Goal: Task Accomplishment & Management: Manage account settings

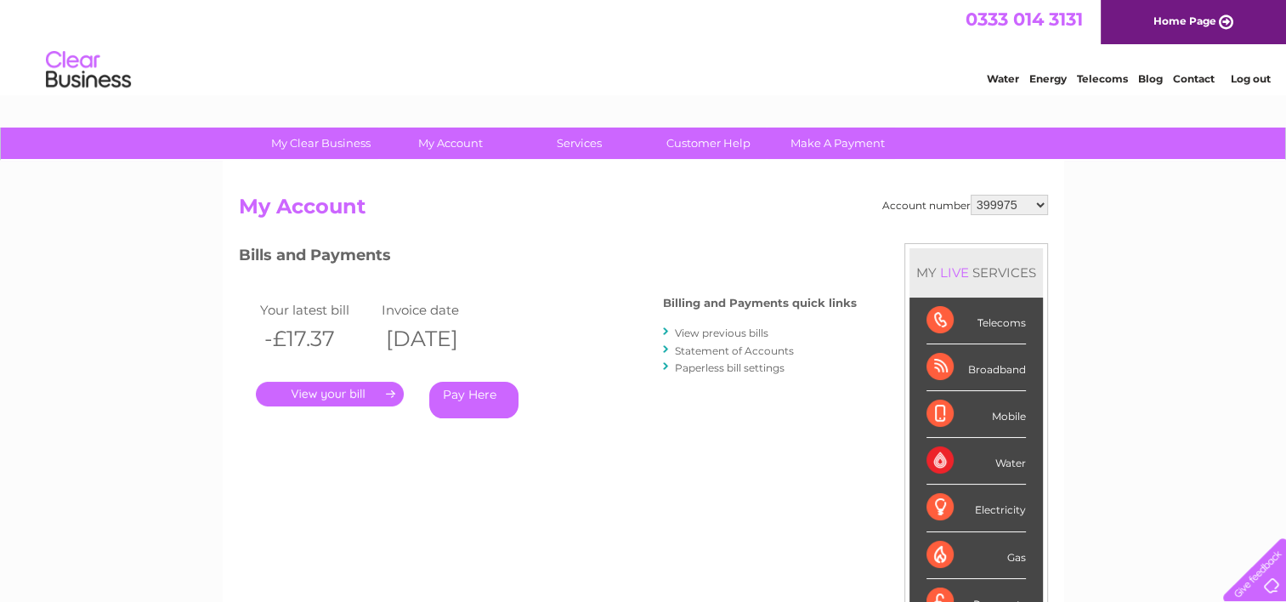
select select "30319181"
click at [971, 195] on select "399975 30319181" at bounding box center [1009, 205] width 77 height 20
click at [360, 388] on link "." at bounding box center [330, 394] width 148 height 25
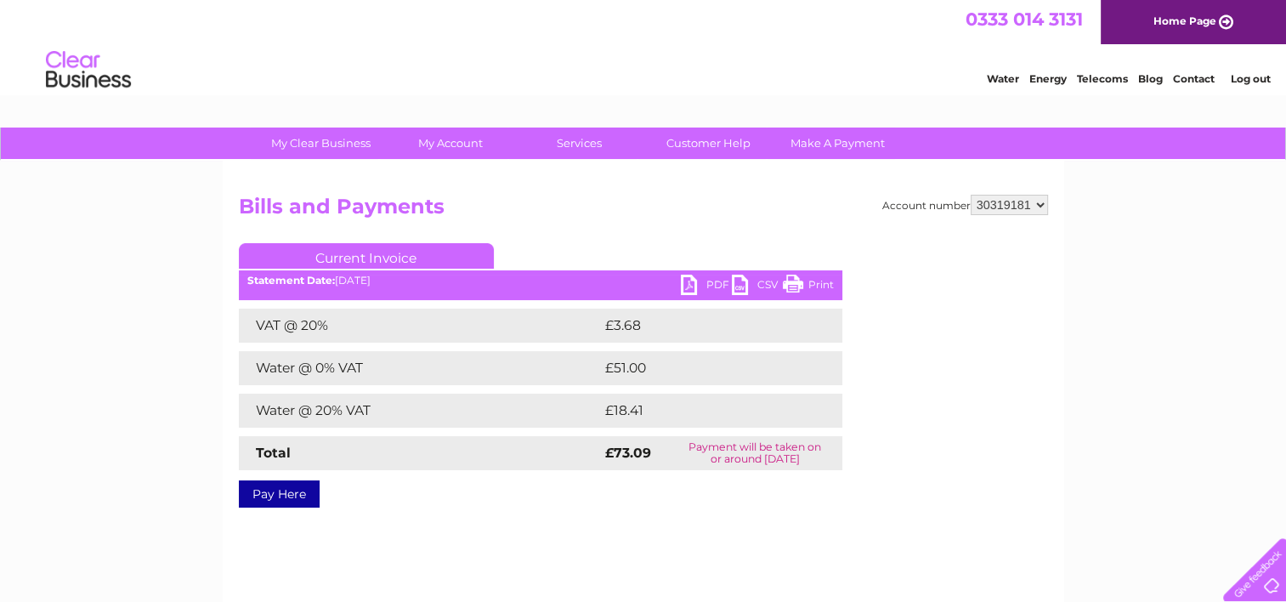
click at [690, 281] on link "PDF" at bounding box center [706, 287] width 51 height 25
